Goal: Check status

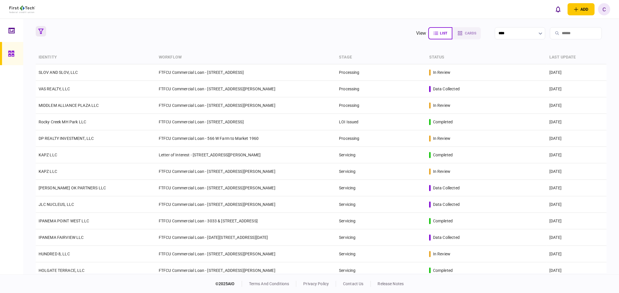
click at [41, 31] on icon "button" at bounding box center [40, 31] width 5 height 5
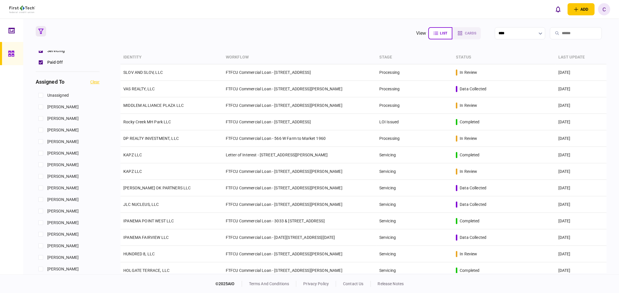
scroll to position [225, 0]
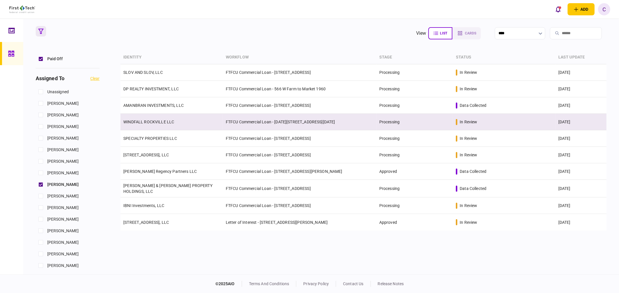
click at [142, 122] on link "WINDFALL ROCKVILLE LLC" at bounding box center [148, 122] width 51 height 5
